Goal: Information Seeking & Learning: Compare options

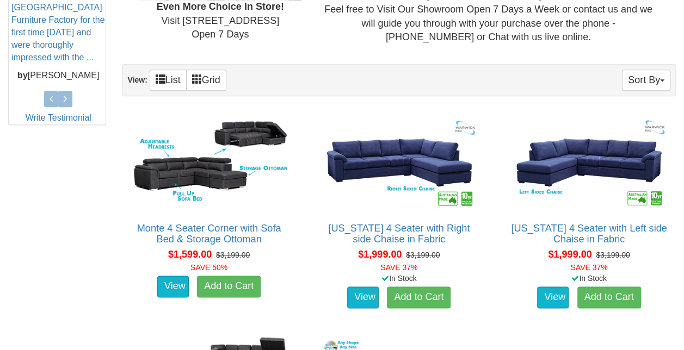
scroll to position [526, 0]
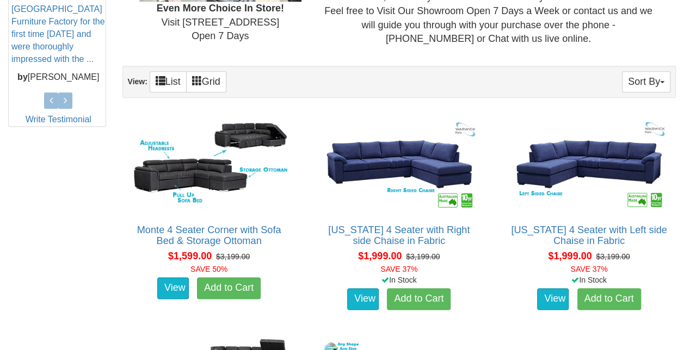
drag, startPoint x: 228, startPoint y: 159, endPoint x: 54, endPoint y: 226, distance: 186.6
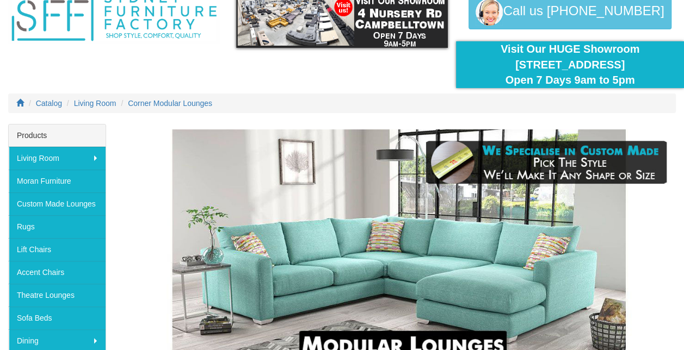
scroll to position [0, 0]
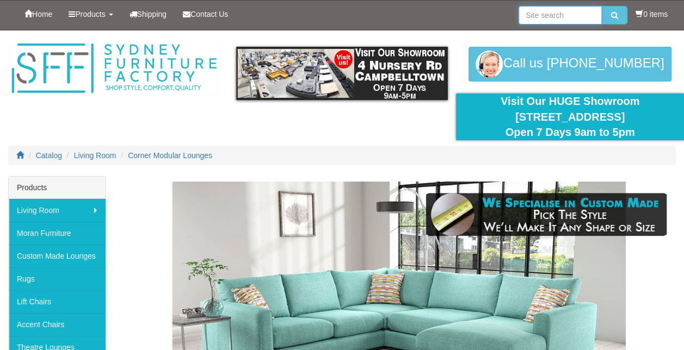
click at [545, 10] on input "search" at bounding box center [559, 15] width 83 height 18
type input "leather corner lounge"
click at [601, 6] on button "submit" at bounding box center [614, 15] width 26 height 18
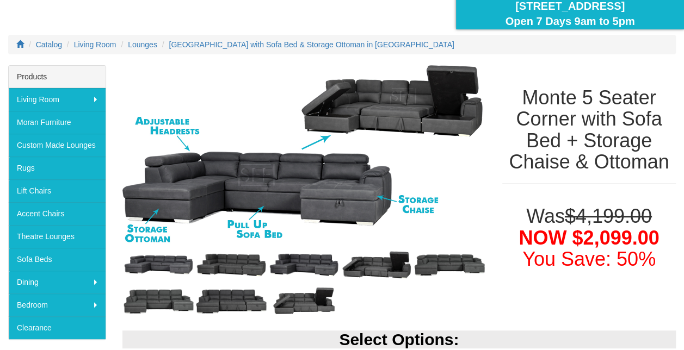
scroll to position [108, 0]
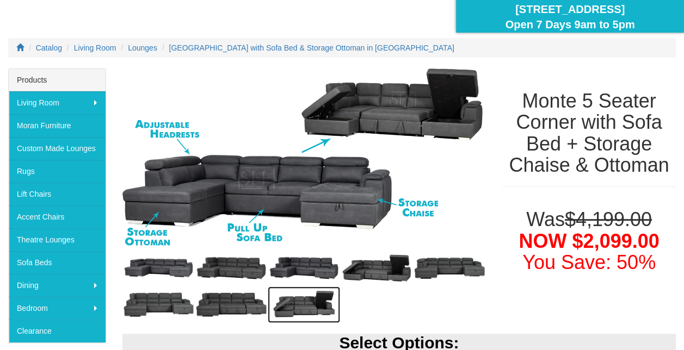
click at [285, 306] on img at bounding box center [304, 305] width 73 height 36
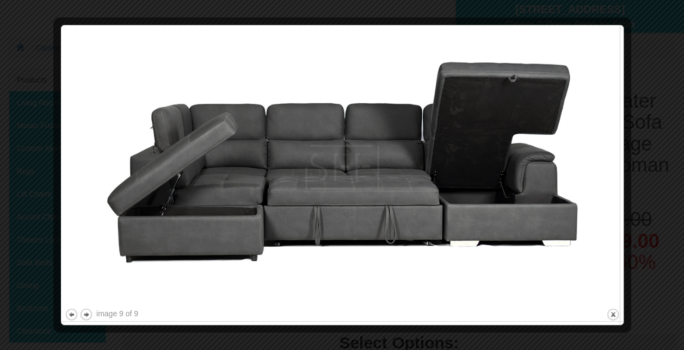
click at [658, 33] on div at bounding box center [342, 175] width 684 height 350
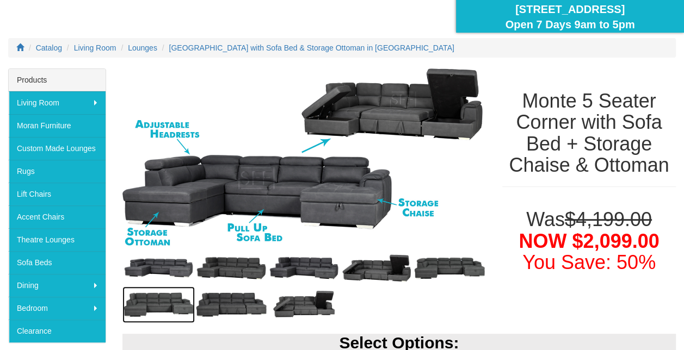
click at [164, 299] on img at bounding box center [158, 305] width 73 height 36
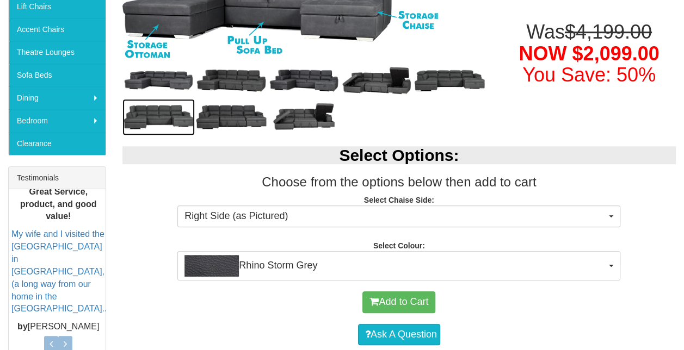
scroll to position [296, 0]
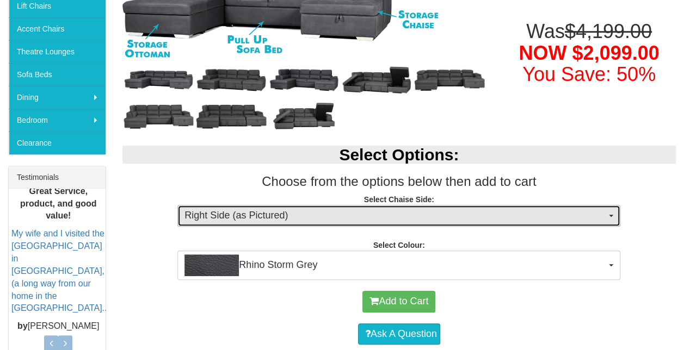
click at [513, 220] on span "Right Side (as Pictured)" at bounding box center [394, 216] width 421 height 14
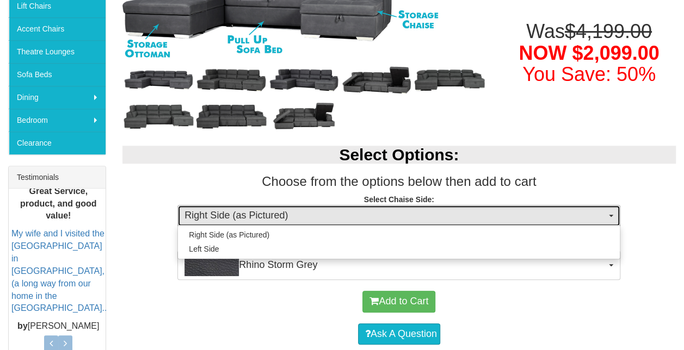
click at [513, 220] on span "Right Side (as Pictured)" at bounding box center [394, 216] width 421 height 14
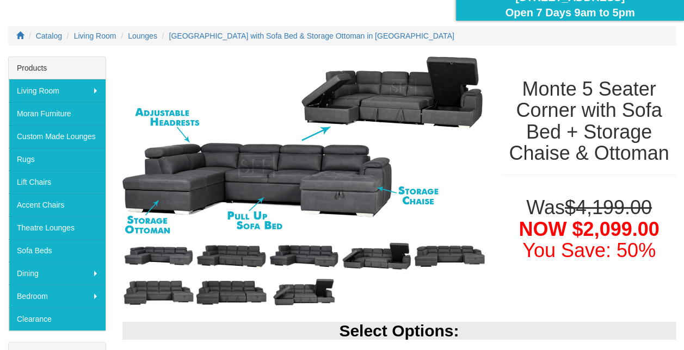
scroll to position [119, 0]
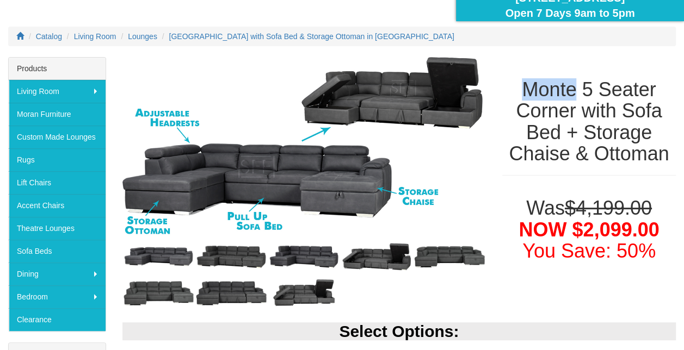
drag, startPoint x: 522, startPoint y: 89, endPoint x: 573, endPoint y: 91, distance: 50.6
click at [573, 91] on h1 "Monte 5 Seater Corner with Sofa Bed + Storage Chaise & Ottoman" at bounding box center [588, 122] width 173 height 86
drag, startPoint x: 573, startPoint y: 91, endPoint x: 538, endPoint y: 88, distance: 35.0
copy h1 "Monte"
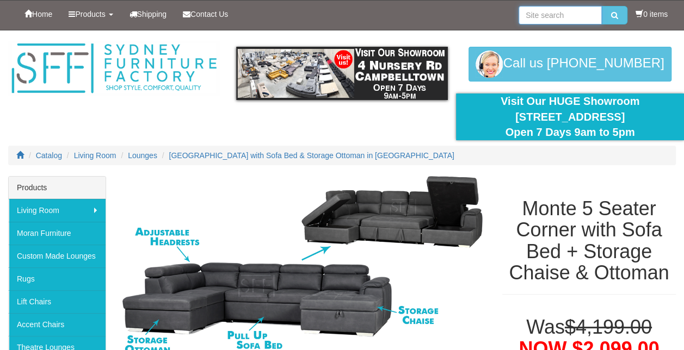
click at [535, 13] on input "search" at bounding box center [559, 15] width 83 height 18
paste input "Monte"
type input "Monte"
click at [601, 6] on button "submit" at bounding box center [614, 15] width 26 height 18
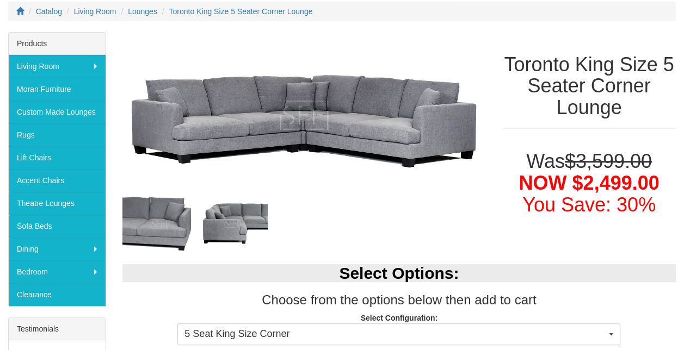
scroll to position [145, 0]
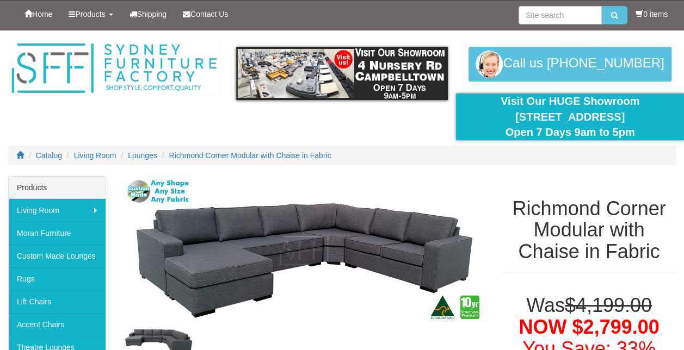
scroll to position [131, 0]
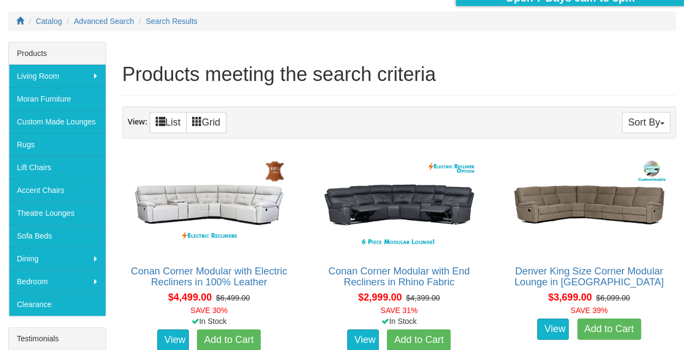
scroll to position [129, 0]
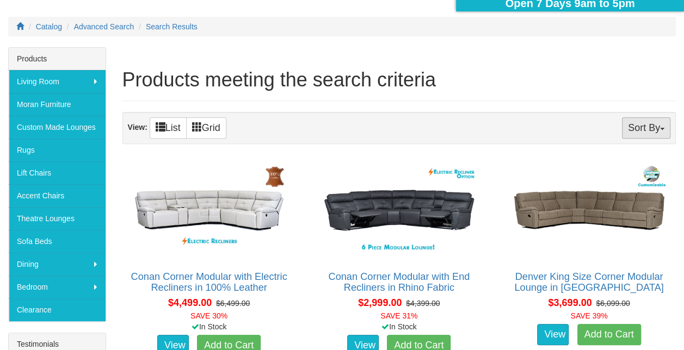
click at [653, 129] on button "Sort By" at bounding box center [646, 127] width 48 height 21
click at [570, 112] on div "Sort By Product Name+ Price Quantity View: List Grid" at bounding box center [399, 128] width 554 height 32
click at [549, 127] on div "Sort By Product Name+ Price Quantity View: List Grid" at bounding box center [399, 128] width 554 height 32
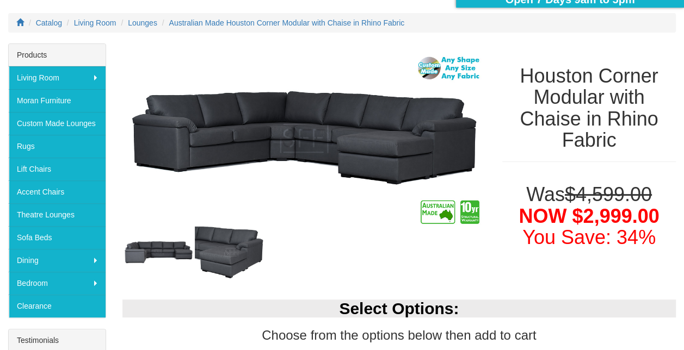
scroll to position [133, 0]
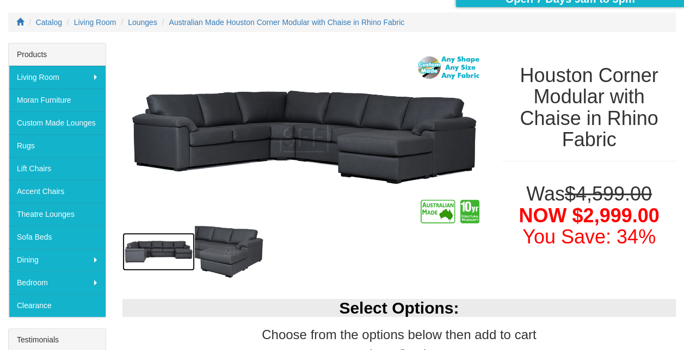
click at [173, 255] on img at bounding box center [158, 252] width 73 height 38
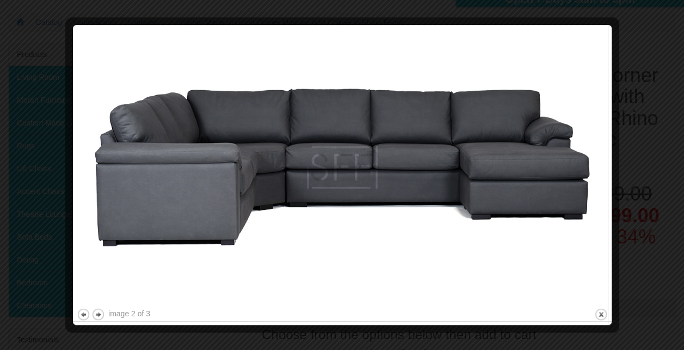
click at [660, 46] on div at bounding box center [342, 175] width 684 height 350
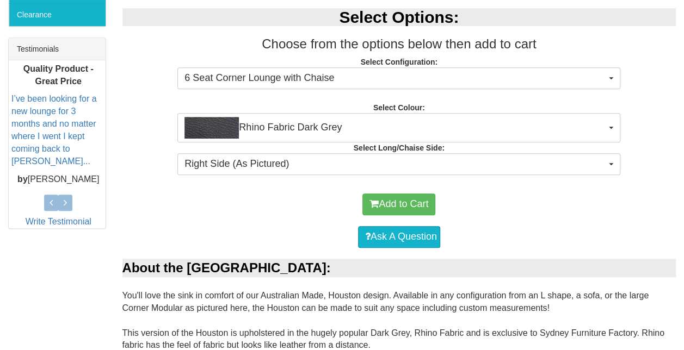
scroll to position [430, 0]
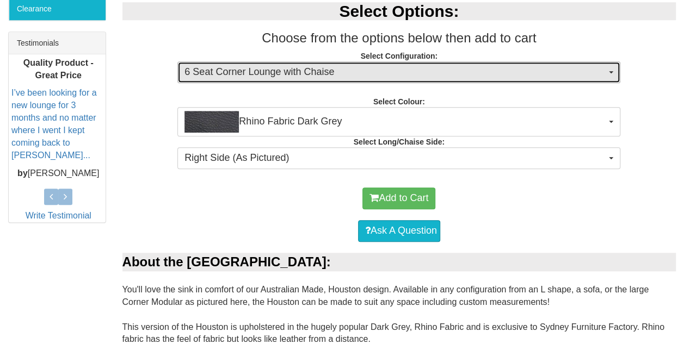
click at [590, 76] on span "6 Seat Corner Lounge with Chaise" at bounding box center [394, 72] width 421 height 14
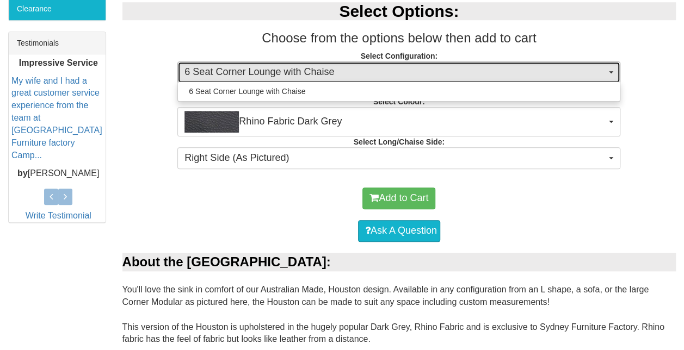
click at [590, 76] on span "6 Seat Corner Lounge with Chaise" at bounding box center [394, 72] width 421 height 14
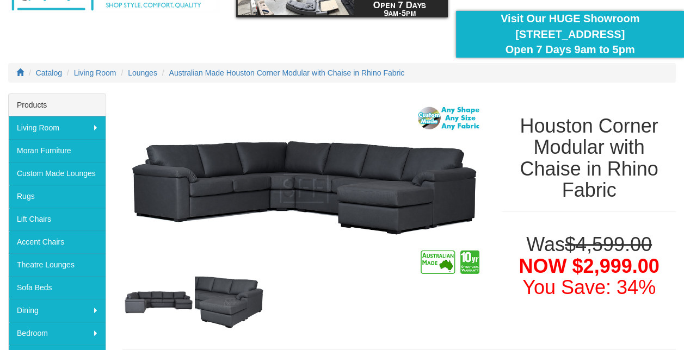
scroll to position [81, 0]
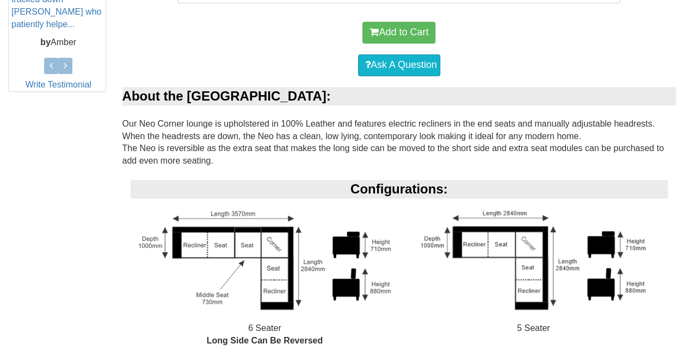
scroll to position [562, 0]
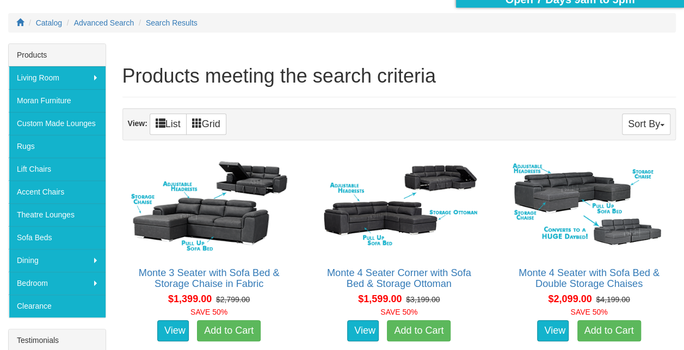
scroll to position [132, 0]
